Goal: Transaction & Acquisition: Purchase product/service

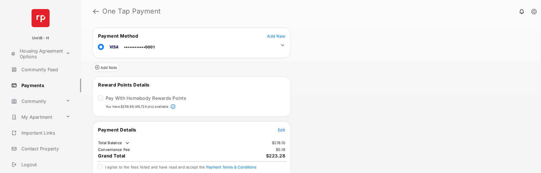
scroll to position [6, 0]
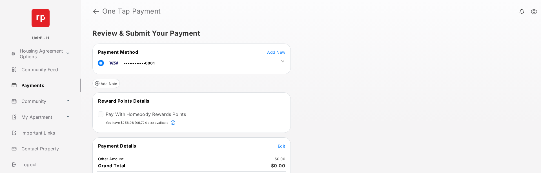
click at [102, 114] on div at bounding box center [101, 114] width 6 height 6
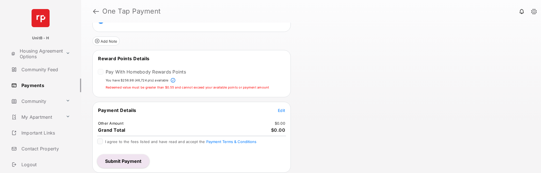
scroll to position [43, 0]
click at [280, 110] on span "Edit" at bounding box center [281, 109] width 7 height 5
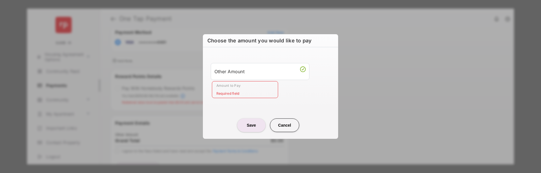
scroll to position [0, 0]
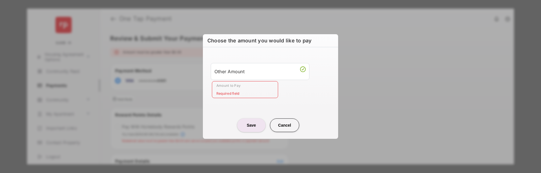
click at [292, 122] on button "Cancel" at bounding box center [284, 125] width 29 height 14
type input "**"
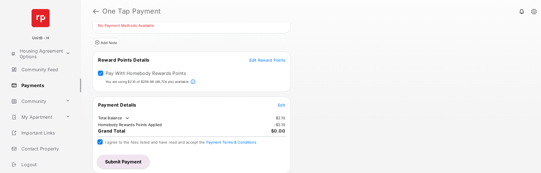
scroll to position [34, 0]
click at [124, 157] on button "Submit Payment" at bounding box center [123, 161] width 52 height 14
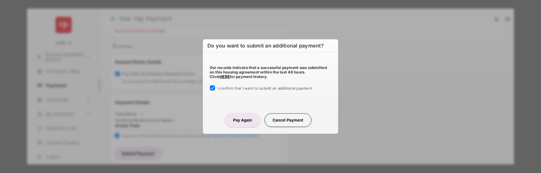
click at [240, 124] on button "Pay Again" at bounding box center [242, 120] width 35 height 14
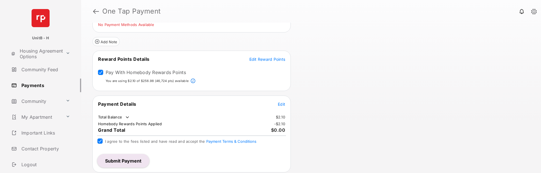
click at [342, 169] on div "Review & Submit Your Payment Payment Method Add New No Payment Methods Availabl…" at bounding box center [311, 98] width 460 height 150
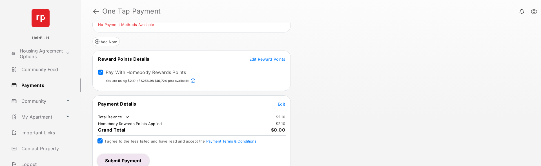
click at [133, 162] on button "Submit Payment" at bounding box center [123, 161] width 52 height 14
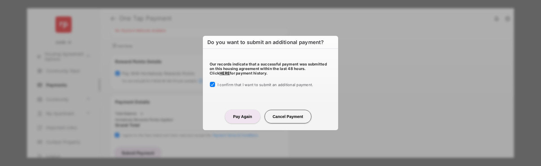
click at [245, 113] on button "Pay Again" at bounding box center [242, 117] width 35 height 14
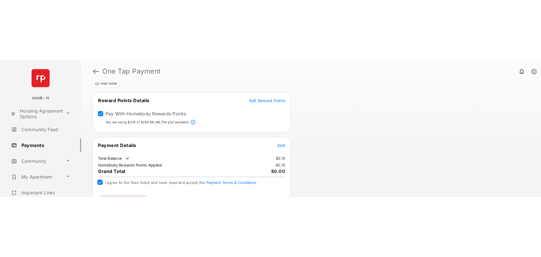
scroll to position [69, 0]
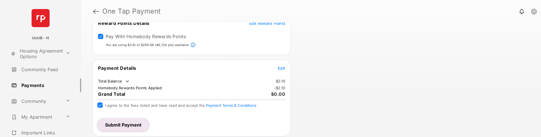
click at [140, 124] on button "Submit Payment" at bounding box center [123, 125] width 52 height 14
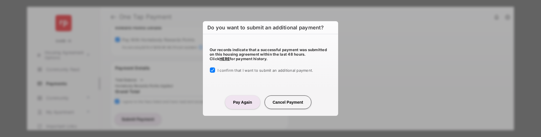
click at [252, 102] on button "Pay Again" at bounding box center [242, 102] width 35 height 14
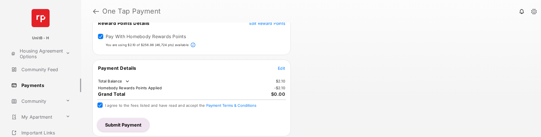
click at [123, 126] on button "Submit Payment" at bounding box center [123, 125] width 52 height 14
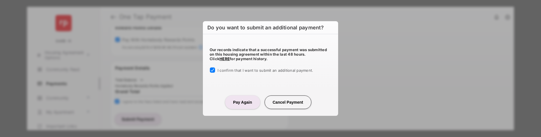
click at [242, 103] on button "Pay Again" at bounding box center [242, 102] width 35 height 14
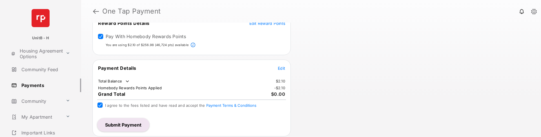
scroll to position [0, 0]
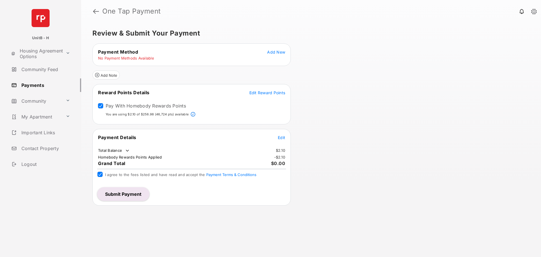
click at [360, 108] on div "Review & Submit Your Payment Payment Method Add New No Payment Methods Availabl…" at bounding box center [311, 140] width 460 height 234
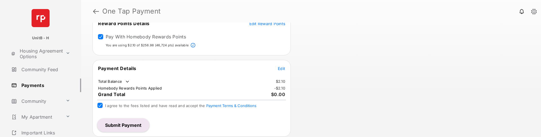
scroll to position [69, 0]
click at [126, 123] on button "Submit Payment" at bounding box center [123, 125] width 52 height 14
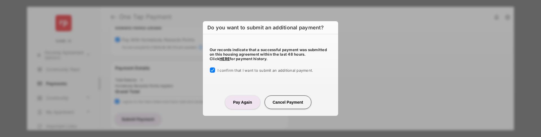
click at [248, 105] on button "Pay Again" at bounding box center [242, 102] width 35 height 14
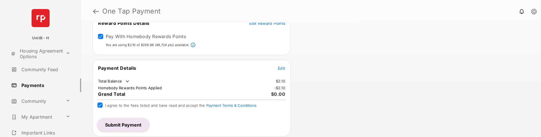
click at [114, 121] on button "Submit Payment" at bounding box center [123, 125] width 52 height 14
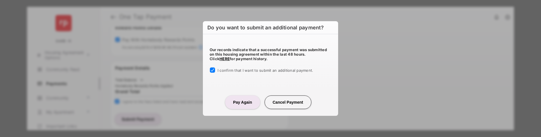
click at [243, 103] on button "Pay Again" at bounding box center [242, 102] width 35 height 14
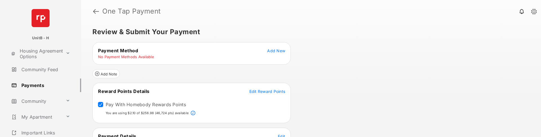
scroll to position [0, 0]
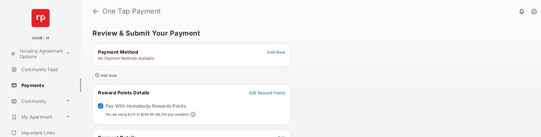
click at [279, 50] on span "Add New" at bounding box center [276, 52] width 18 height 5
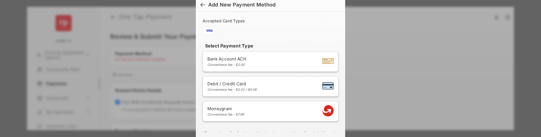
click at [281, 64] on div "Bank Account ACH Convenience fee - $2.00" at bounding box center [271, 61] width 126 height 11
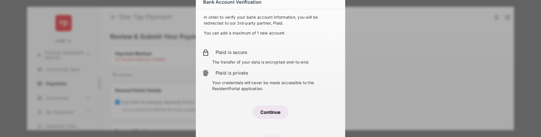
scroll to position [8, 0]
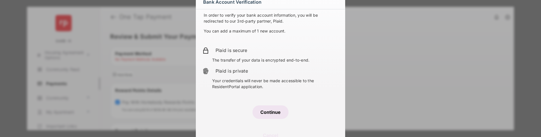
click at [271, 109] on button "Continue" at bounding box center [271, 112] width 36 height 14
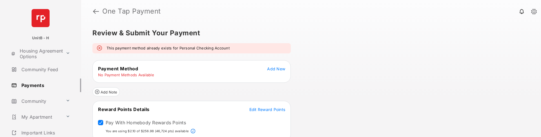
scroll to position [0, 0]
click at [272, 68] on span "Add New" at bounding box center [276, 69] width 18 height 5
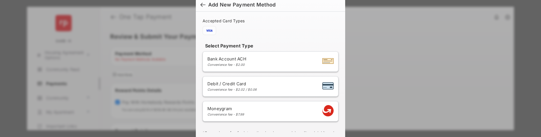
click at [202, 5] on div at bounding box center [202, 5] width 5 height 6
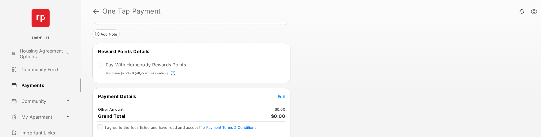
scroll to position [56, 0]
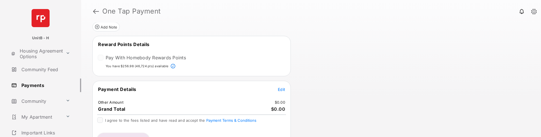
click at [103, 58] on div at bounding box center [101, 58] width 6 height 6
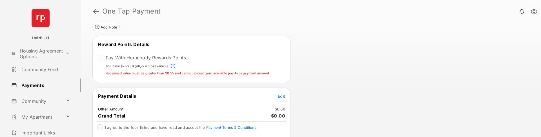
click at [104, 57] on div "Pay With Homebody Rewards Points" at bounding box center [142, 58] width 88 height 7
click at [101, 57] on div at bounding box center [101, 58] width 6 height 6
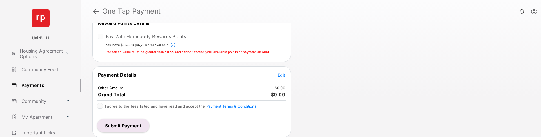
scroll to position [78, 0]
click at [281, 74] on span "Edit" at bounding box center [281, 74] width 7 height 5
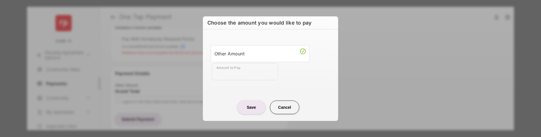
click at [238, 70] on input "Amount to Pay" at bounding box center [245, 71] width 66 height 17
type input "**"
click at [288, 69] on div "Amount to Pay **" at bounding box center [272, 71] width 120 height 17
click at [236, 72] on input "**" at bounding box center [245, 71] width 66 height 17
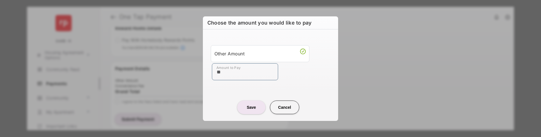
click at [241, 71] on input "**" at bounding box center [245, 71] width 66 height 17
type input "**"
click at [300, 77] on div "Amount to Pay **" at bounding box center [272, 71] width 120 height 17
click at [244, 106] on button "Save" at bounding box center [251, 107] width 28 height 14
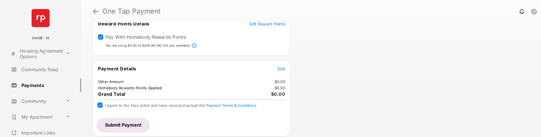
click at [122, 125] on button "Submit Payment" at bounding box center [123, 125] width 52 height 14
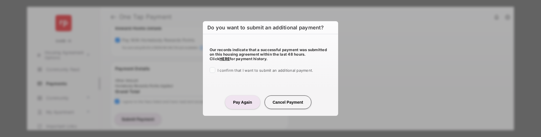
click at [226, 70] on span "I confirm that I want to submit an additional payment." at bounding box center [266, 70] width 96 height 5
click at [243, 103] on button "Pay Again" at bounding box center [242, 102] width 35 height 14
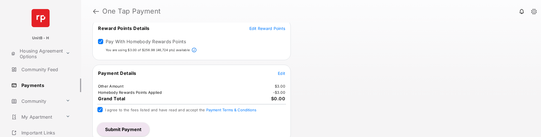
scroll to position [94, 0]
